Goal: Use online tool/utility: Use online tool/utility

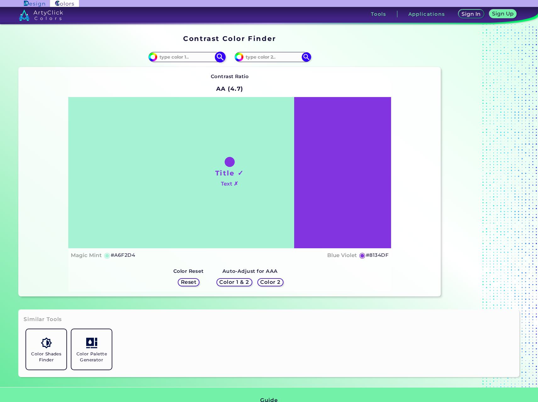
click at [171, 58] on input at bounding box center [186, 57] width 59 height 8
type input "424242"
click at [221, 57] on img at bounding box center [220, 57] width 11 height 11
type input "#424242"
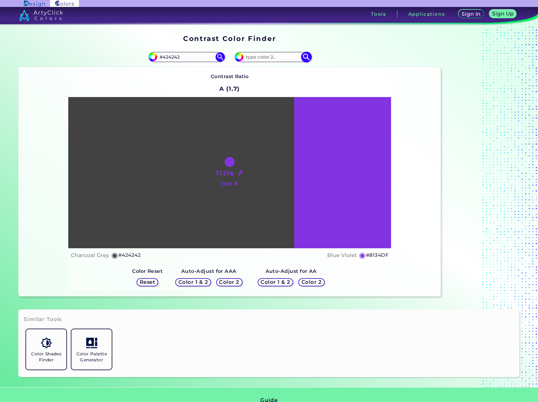
click at [271, 57] on input at bounding box center [273, 57] width 59 height 8
click at [422, 263] on div "Contrast Ratio A (1.7) Title ✗ Text ✗ Charcoal Grey ◉ #424242 Blue Violet ◉ #81…" at bounding box center [230, 181] width 422 height 229
click at [385, 255] on h5 "#8134DF" at bounding box center [377, 255] width 23 height 8
click at [385, 255] on h5 "#8134DF copied" at bounding box center [377, 255] width 23 height 8
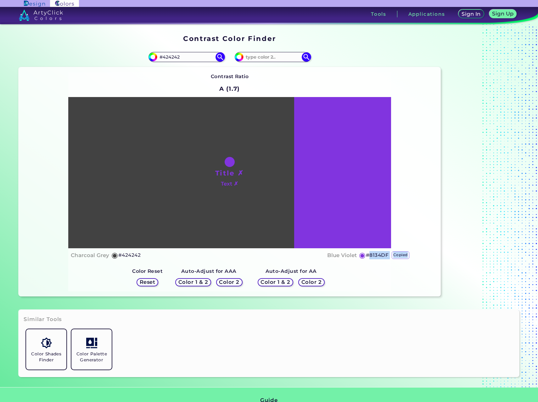
copy h5 "8134DF copied"
click at [411, 154] on div "Contrast Ratio A (1.7) Title ✗ Text ✗ Charcoal Grey ◉ #424242 Blue Violet ◉ #81…" at bounding box center [230, 181] width 422 height 229
drag, startPoint x: 407, startPoint y: 152, endPoint x: 422, endPoint y: 47, distance: 106.0
click at [407, 152] on div "Contrast Ratio A (1.7) Title ✗ Text ✗ Charcoal Grey ◉ #424242 Blue Violet ◉ #81…" at bounding box center [230, 181] width 422 height 229
